Goal: Find specific page/section: Find specific page/section

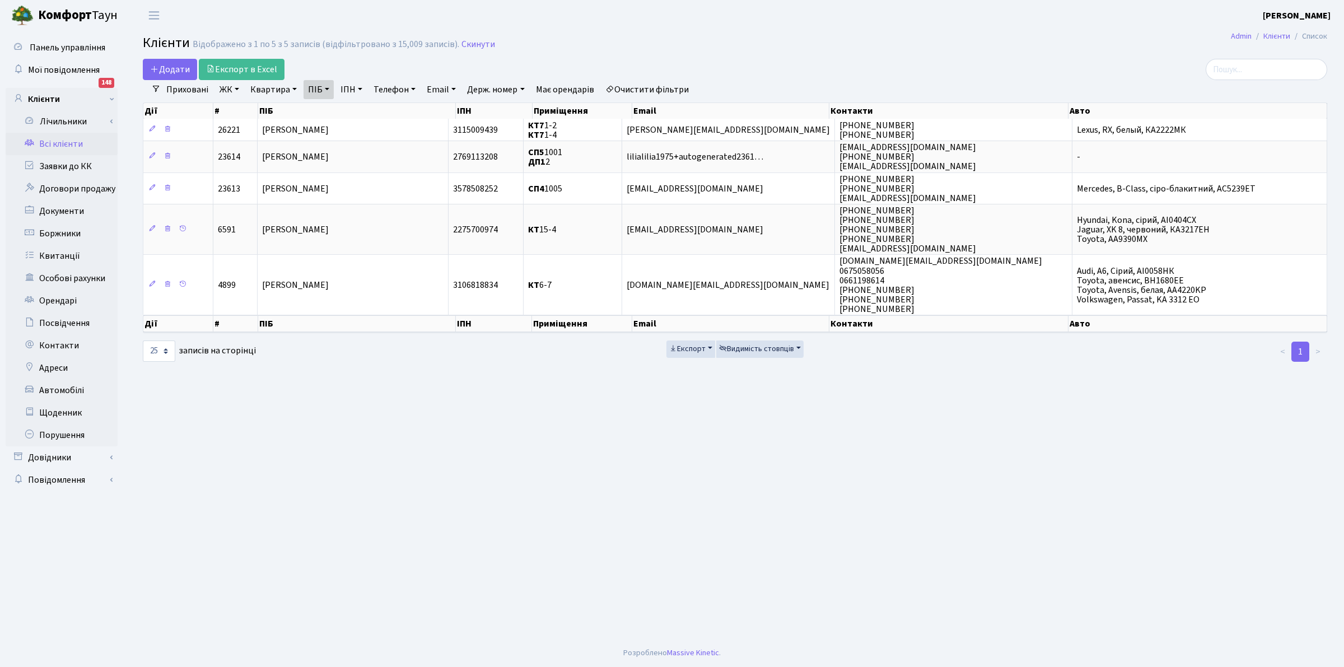
select select "25"
click at [40, 140] on link "Всі клієнти" at bounding box center [62, 144] width 112 height 22
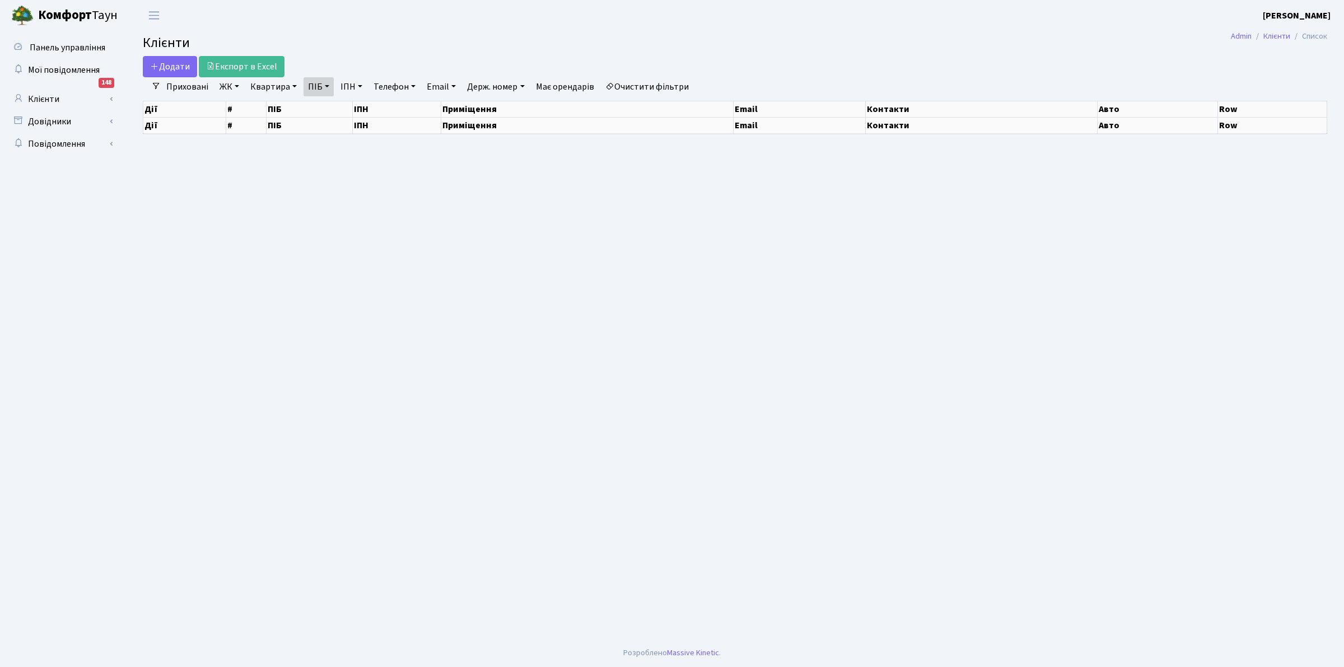
select select "25"
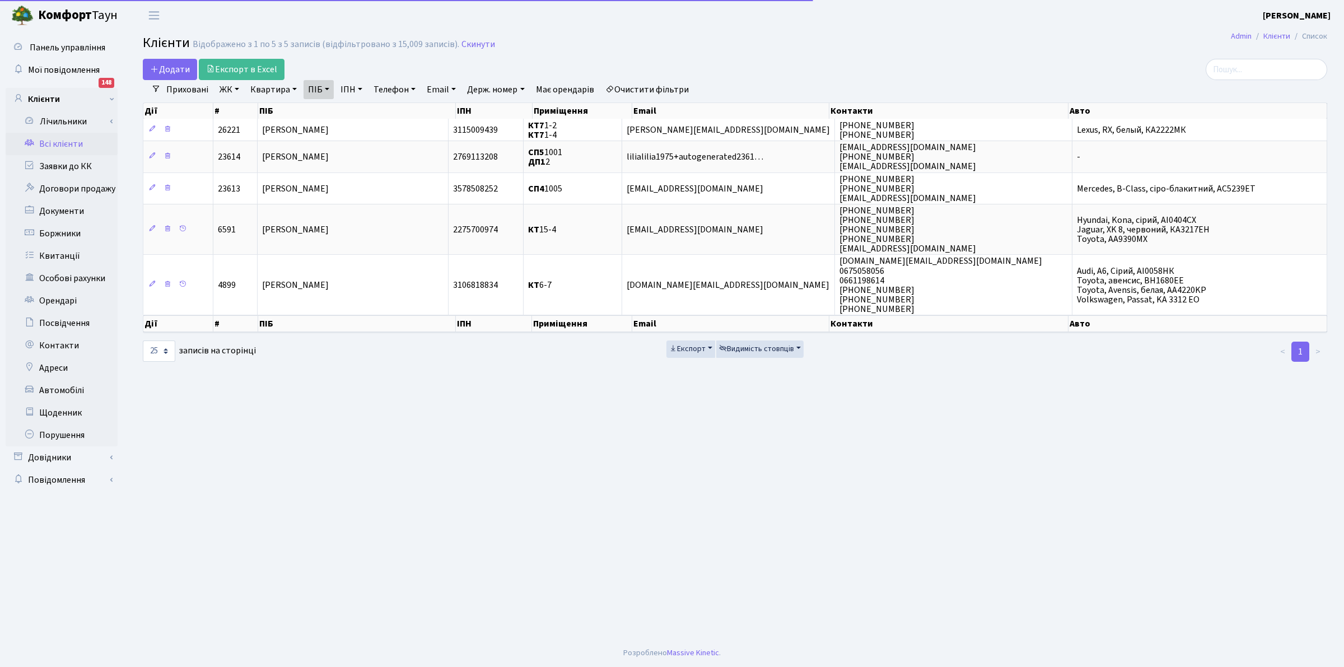
click at [652, 88] on link "Очистити фільтри" at bounding box center [647, 89] width 92 height 19
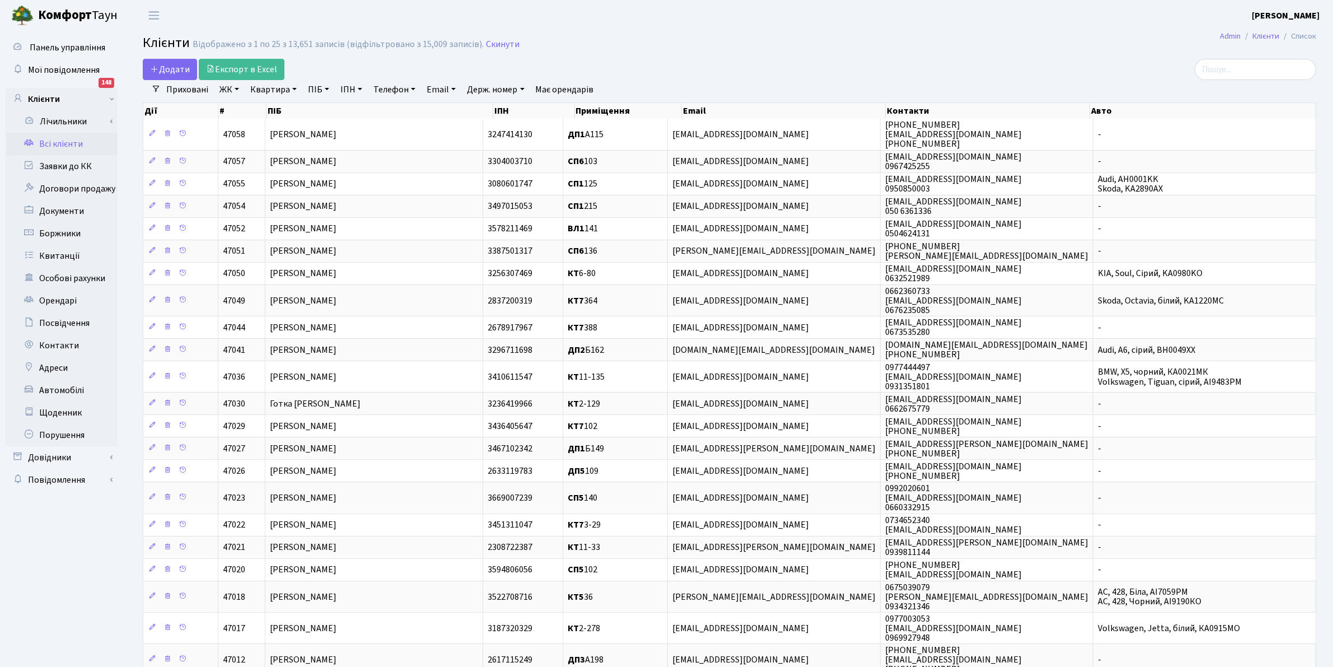
click at [48, 146] on link "Всі клієнти" at bounding box center [62, 144] width 112 height 22
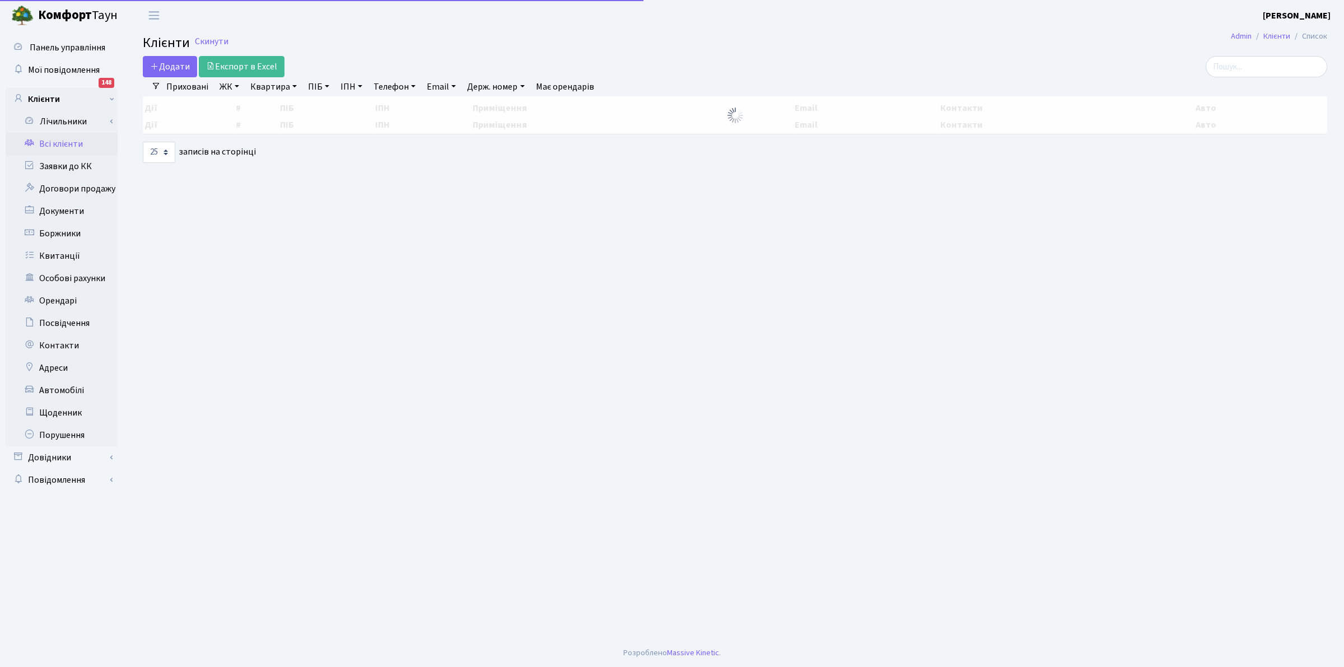
select select "25"
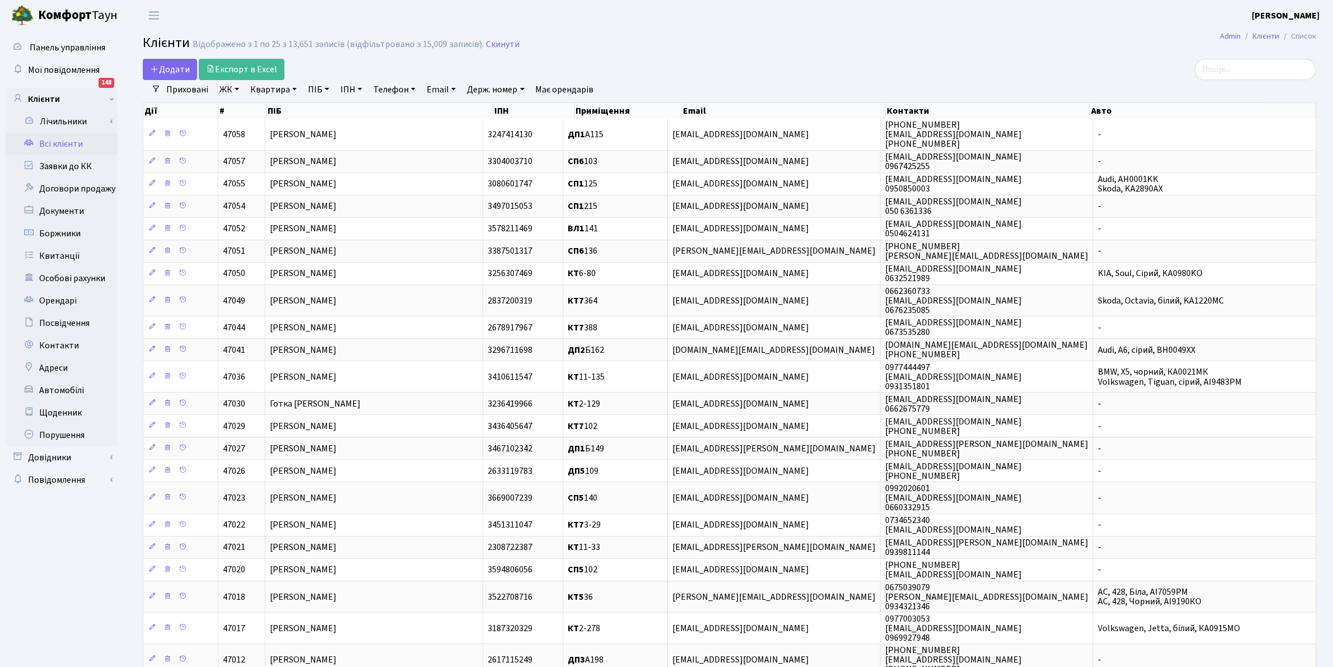
click at [275, 90] on link "Квартира" at bounding box center [273, 89] width 55 height 19
click at [506, 44] on link "Скинути" at bounding box center [503, 44] width 34 height 11
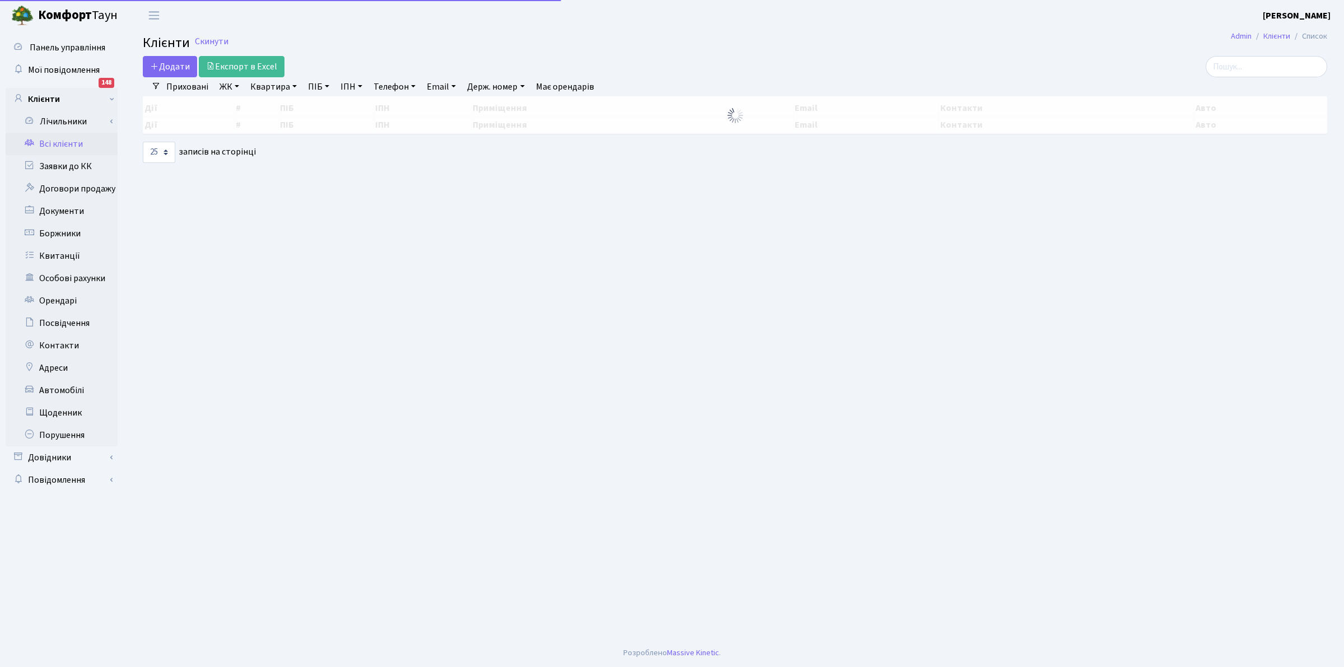
select select "25"
click at [259, 86] on link "Квартира" at bounding box center [273, 86] width 55 height 19
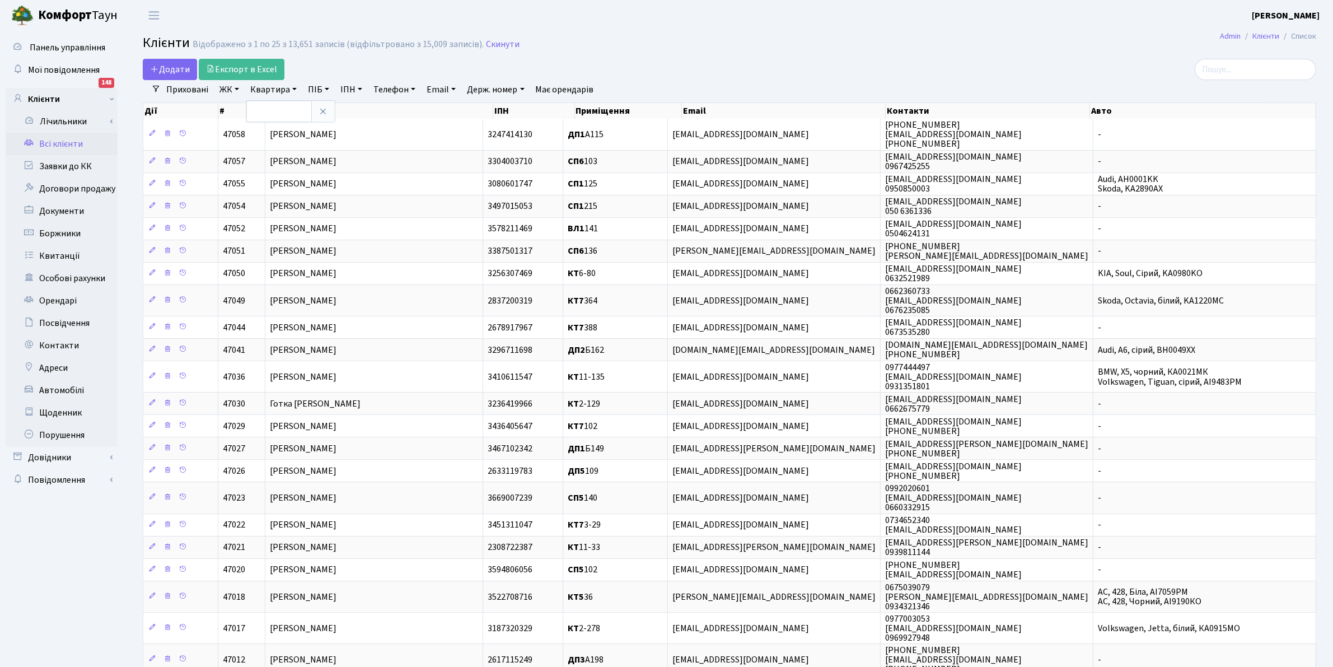
click at [310, 90] on link "ПІБ" at bounding box center [318, 89] width 30 height 19
type input "підгород"
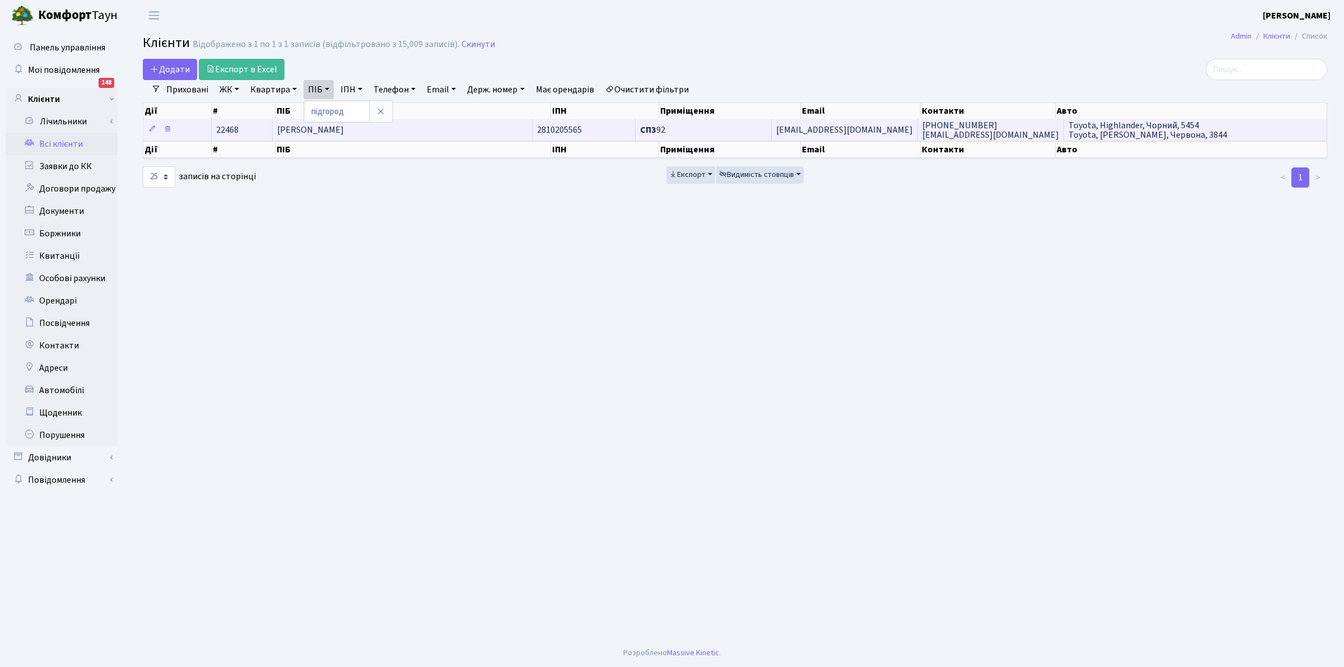
click at [826, 132] on span "[EMAIL_ADDRESS][DOMAIN_NAME]" at bounding box center [844, 130] width 137 height 12
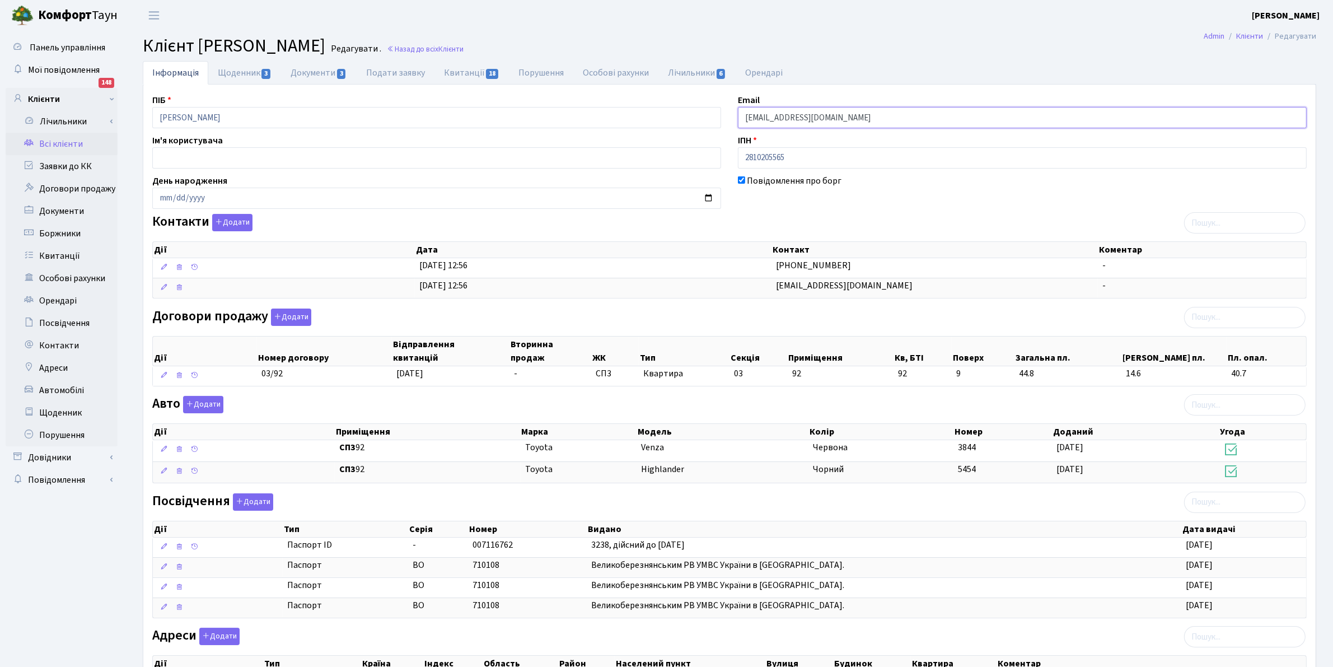
drag, startPoint x: 812, startPoint y: 124, endPoint x: 731, endPoint y: 115, distance: 81.7
click at [721, 115] on div "ПІБ [PERSON_NAME] Email [EMAIL_ADDRESS][DOMAIN_NAME] Ім'я користувача ІПН 28102…" at bounding box center [729, 417] width 1171 height 648
